Goal: Task Accomplishment & Management: Manage account settings

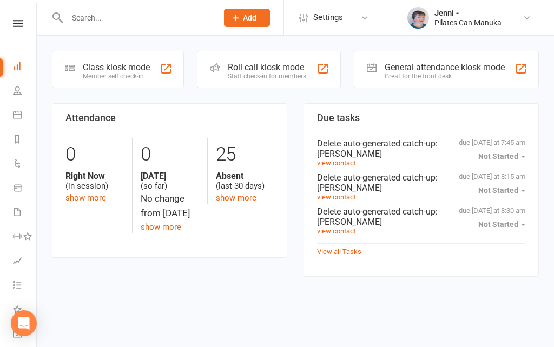
click at [22, 114] on link "Calendar" at bounding box center [25, 116] width 24 height 24
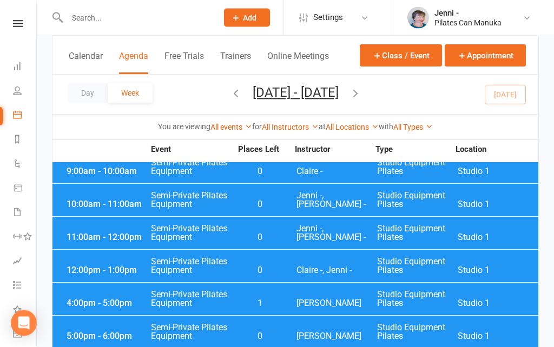
scroll to position [128, 0]
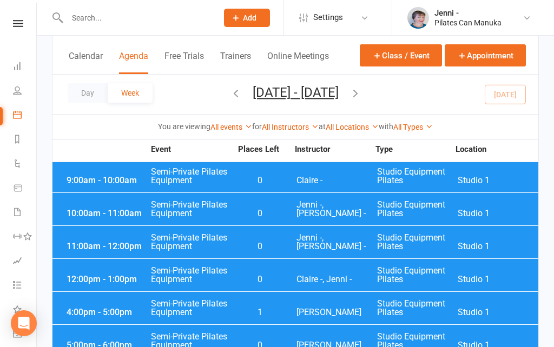
click at [422, 209] on span "Studio Equipment Pilates" at bounding box center [417, 209] width 81 height 17
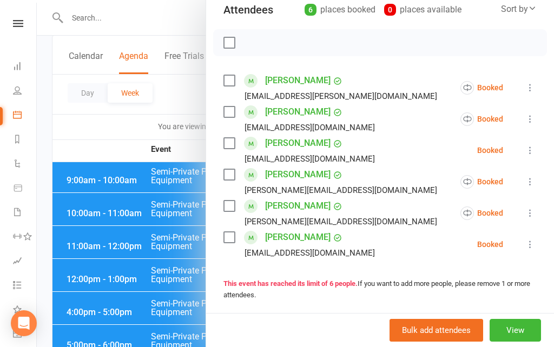
scroll to position [130, 0]
click at [146, 244] on div at bounding box center [295, 173] width 517 height 347
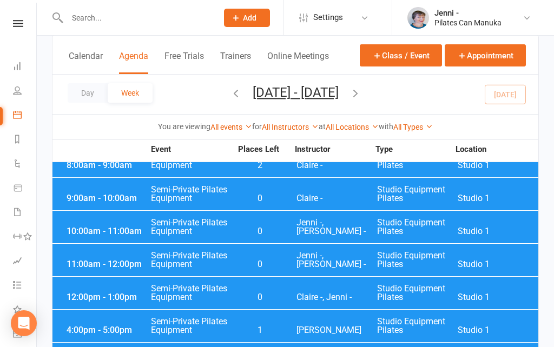
scroll to position [108, 0]
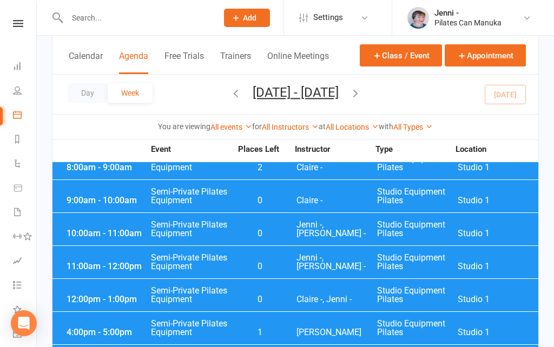
click at [229, 257] on span "Semi-Private Pilates Equipment" at bounding box center [190, 262] width 81 height 17
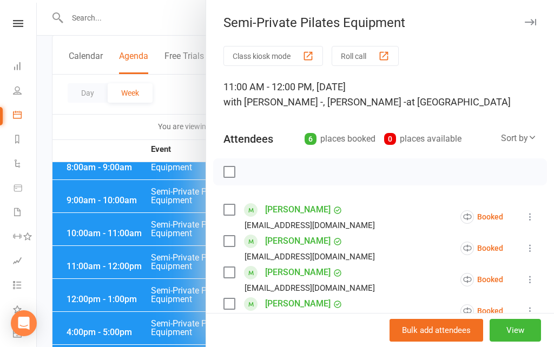
click at [290, 267] on link "[PERSON_NAME]" at bounding box center [297, 272] width 65 height 17
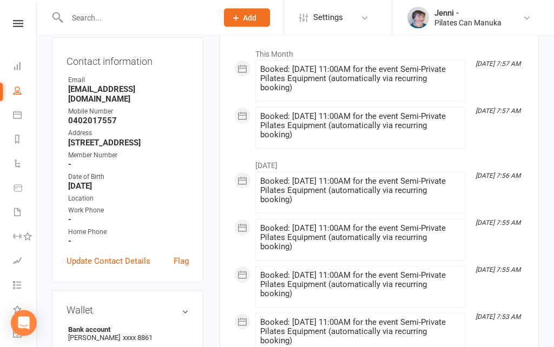
scroll to position [175, 0]
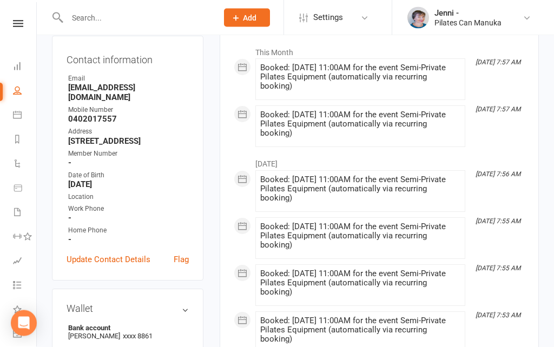
click at [146, 180] on strong "[DATE]" at bounding box center [128, 185] width 121 height 10
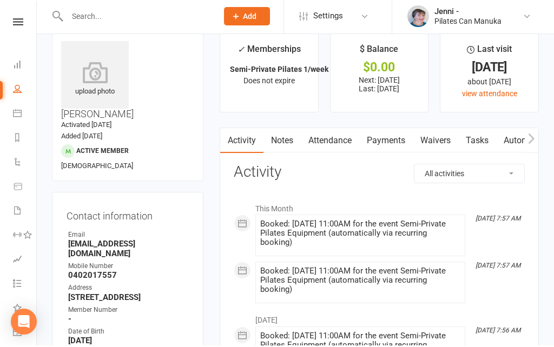
scroll to position [0, 0]
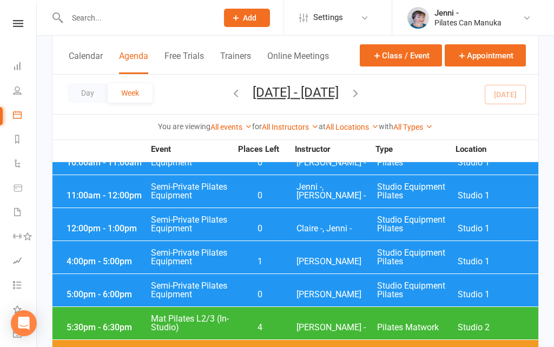
scroll to position [181, 0]
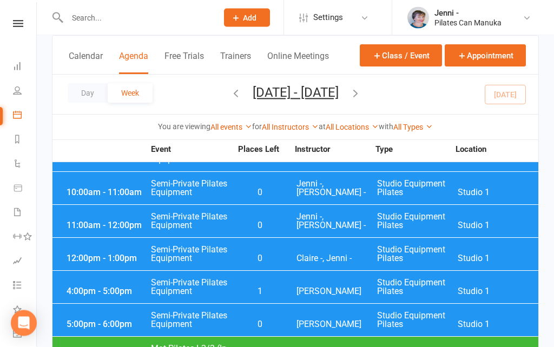
click at [203, 251] on span "Semi-Private Pilates Equipment" at bounding box center [190, 254] width 81 height 17
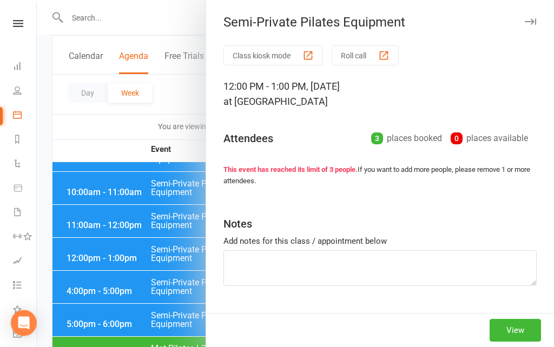
scroll to position [149, 0]
